Goal: Task Accomplishment & Management: Use online tool/utility

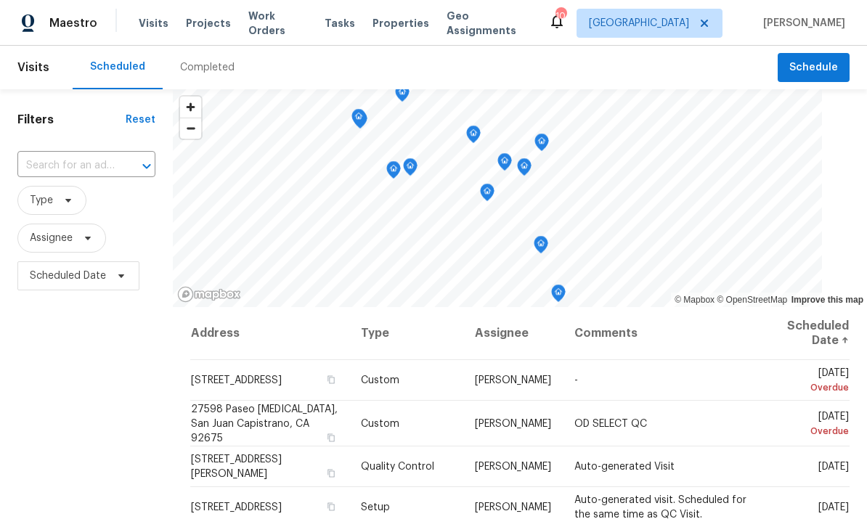
click at [85, 158] on input "text" at bounding box center [65, 166] width 97 height 23
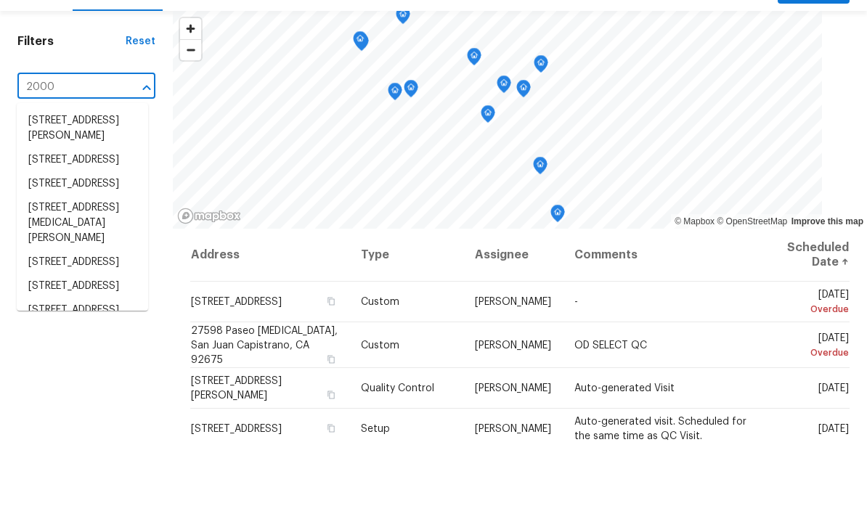
type input "20000"
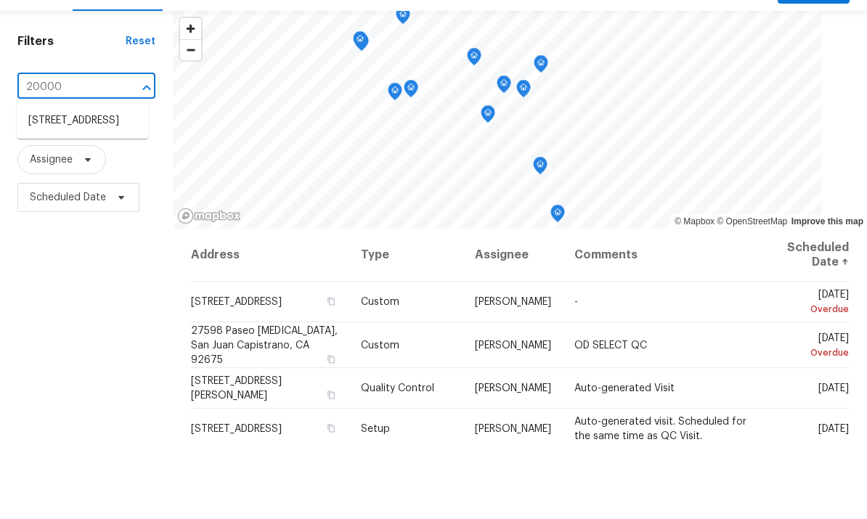
scroll to position [54, 0]
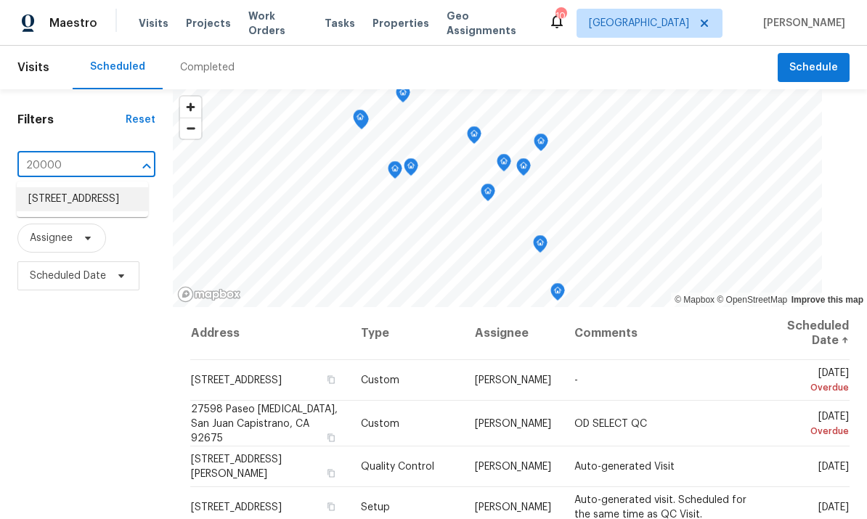
click at [86, 187] on li "[STREET_ADDRESS]" at bounding box center [82, 199] width 131 height 24
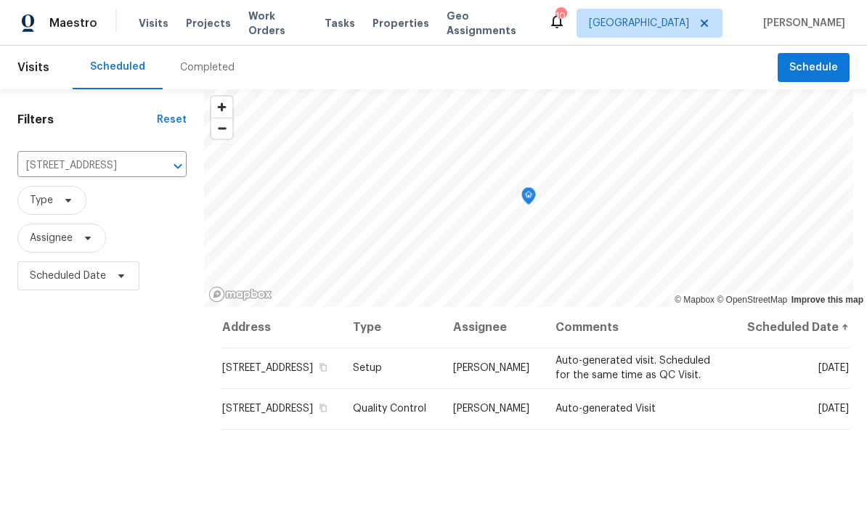
click at [295, 24] on span "Work Orders" at bounding box center [277, 23] width 59 height 29
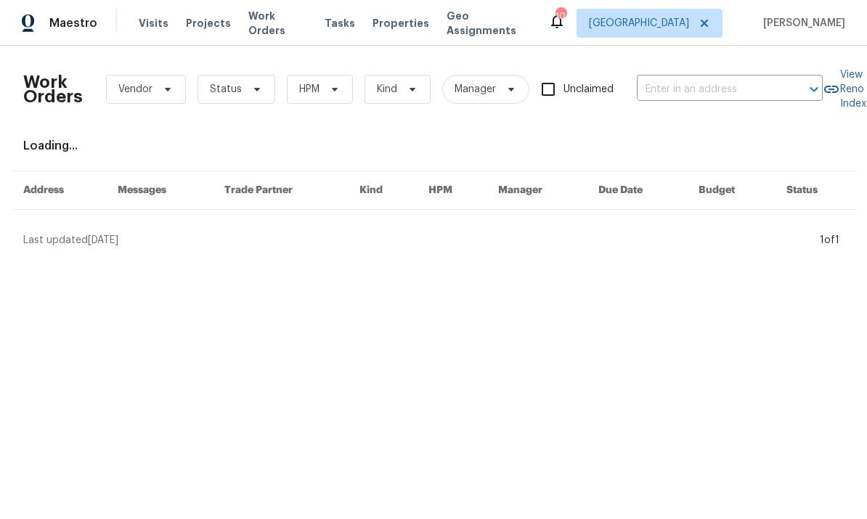
click at [692, 94] on input "text" at bounding box center [709, 89] width 145 height 23
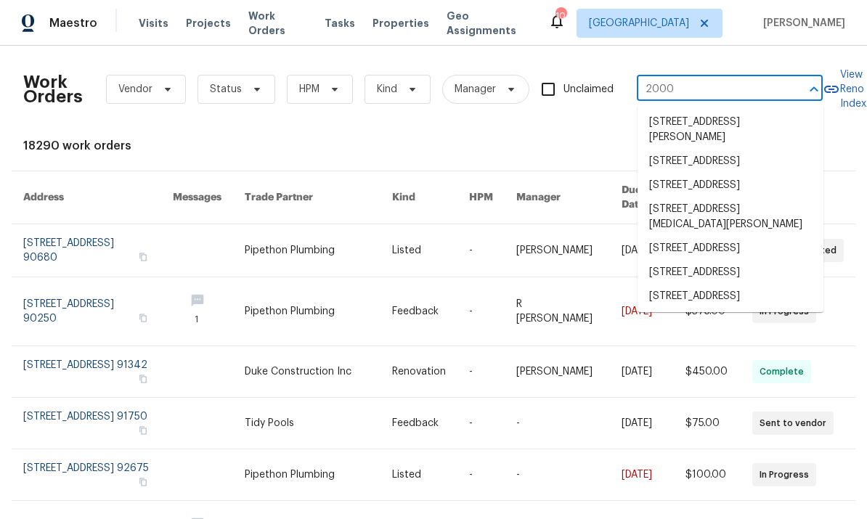
type input "20000"
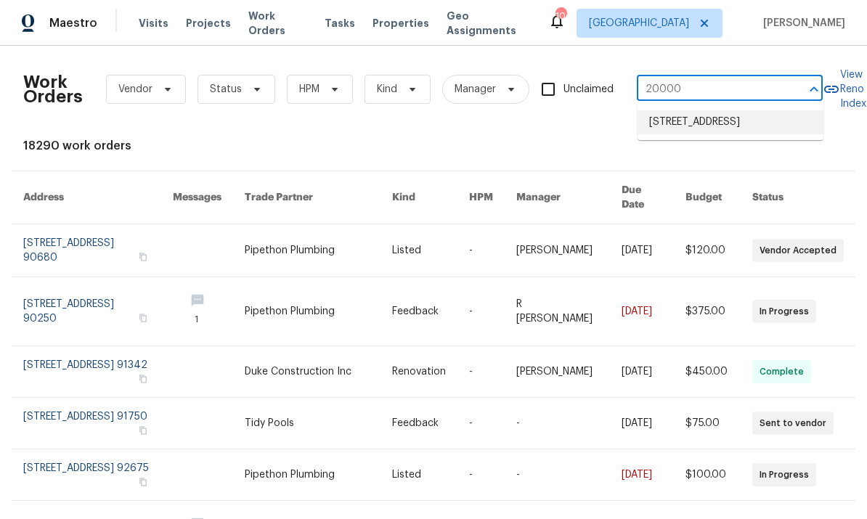
click at [681, 133] on li "[STREET_ADDRESS]" at bounding box center [730, 122] width 186 height 24
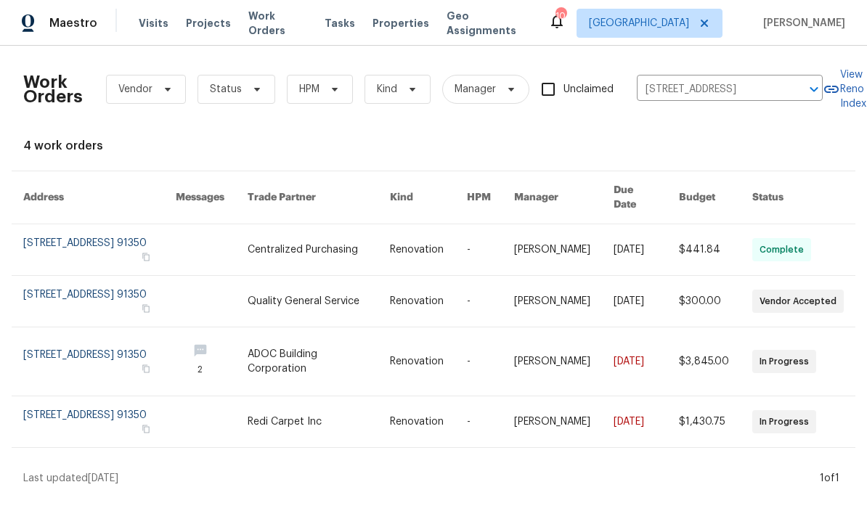
click at [433, 371] on link at bounding box center [428, 361] width 77 height 68
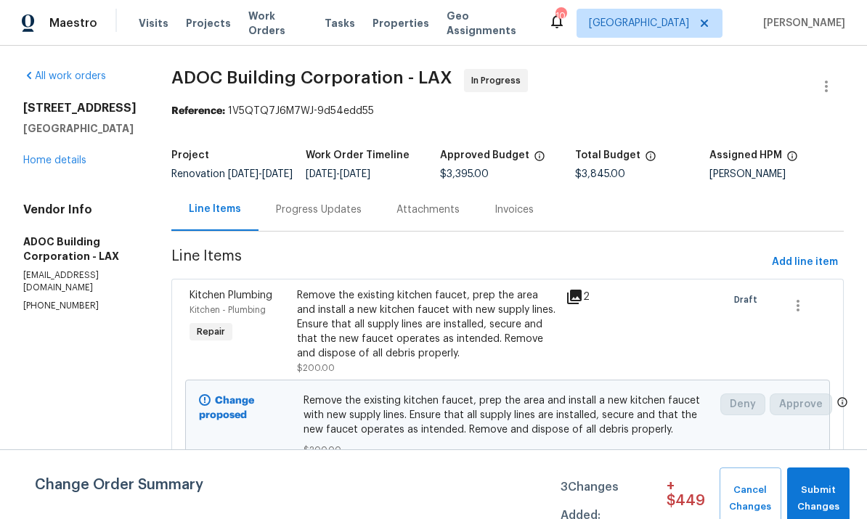
click at [74, 166] on link "Home details" at bounding box center [54, 160] width 63 height 10
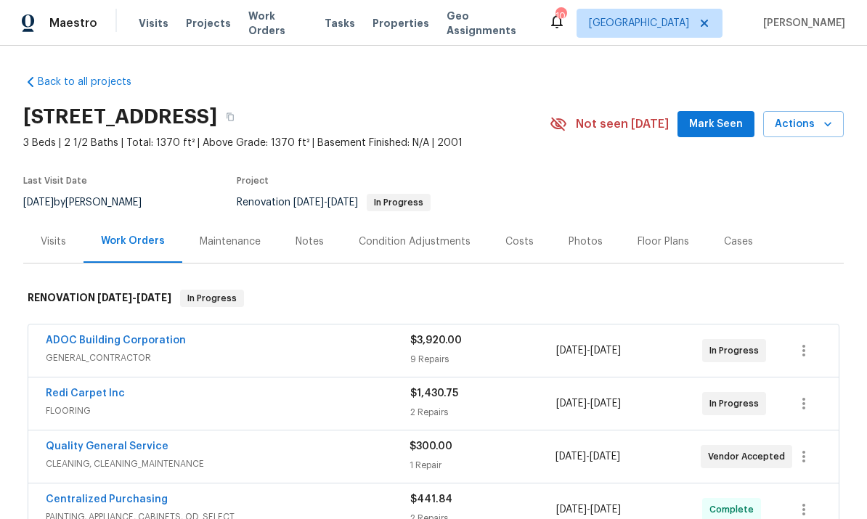
click at [95, 346] on link "ADOC Building Corporation" at bounding box center [116, 340] width 140 height 10
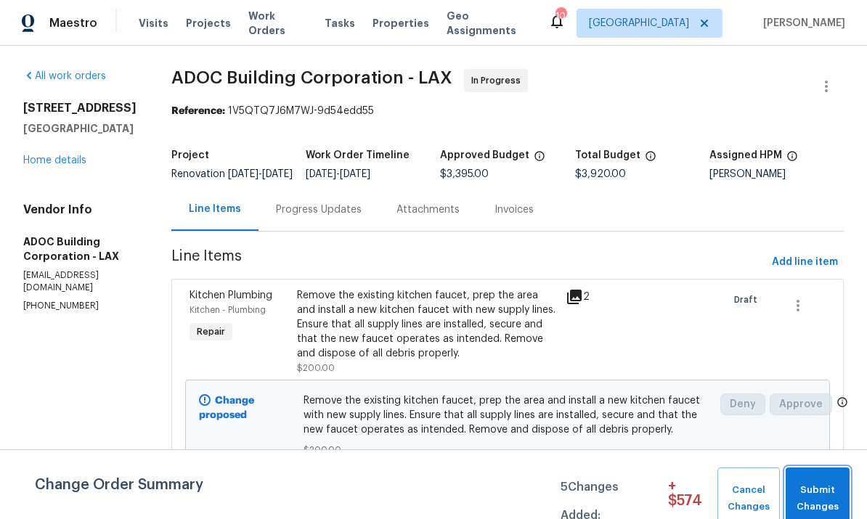
click at [803, 489] on span "Submit Changes" at bounding box center [817, 498] width 49 height 33
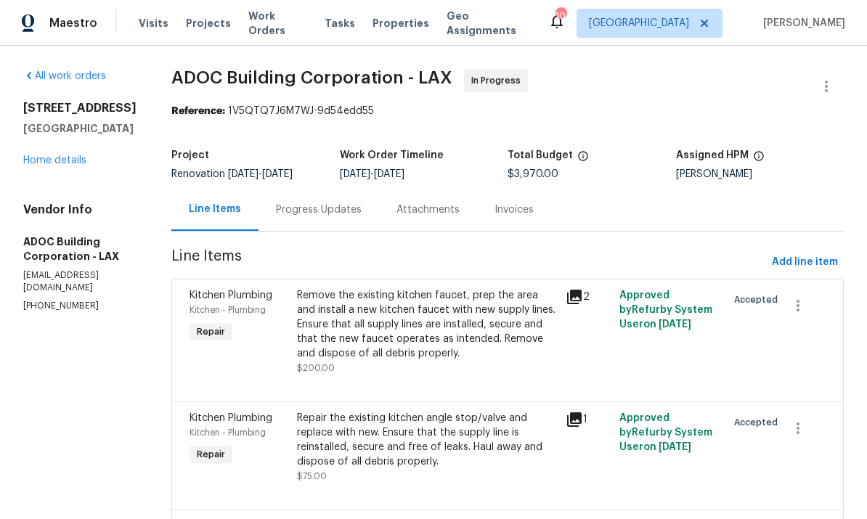
click at [53, 166] on link "Home details" at bounding box center [54, 160] width 63 height 10
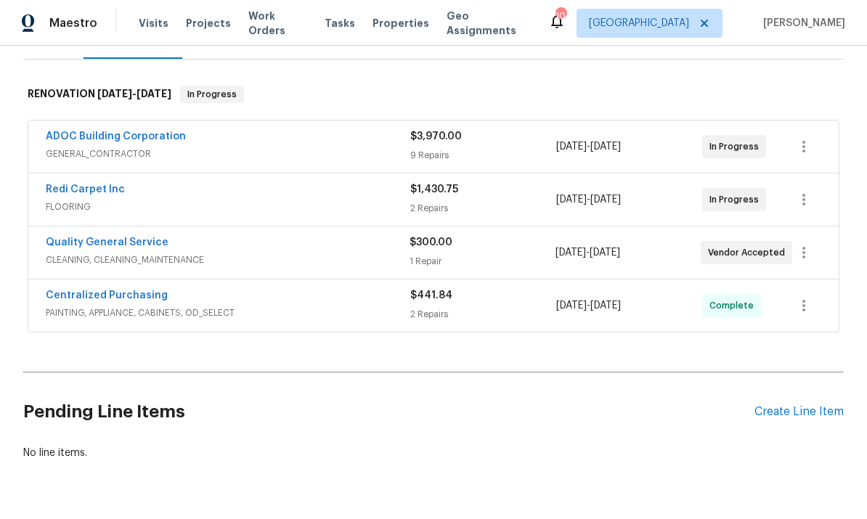
scroll to position [203, 0]
